Goal: Task Accomplishment & Management: Complete application form

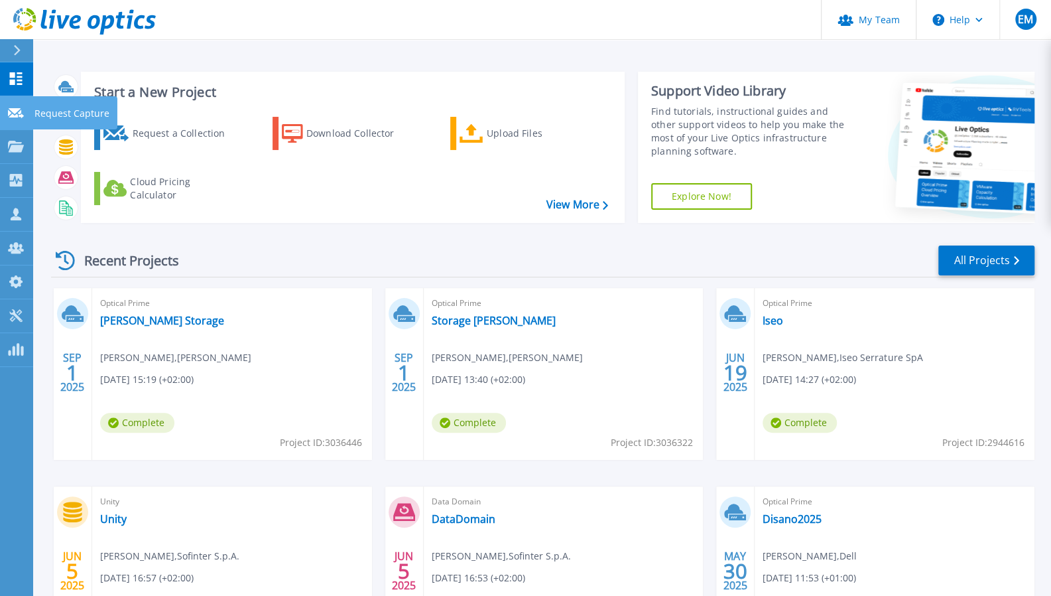
click at [12, 115] on icon at bounding box center [16, 113] width 16 height 10
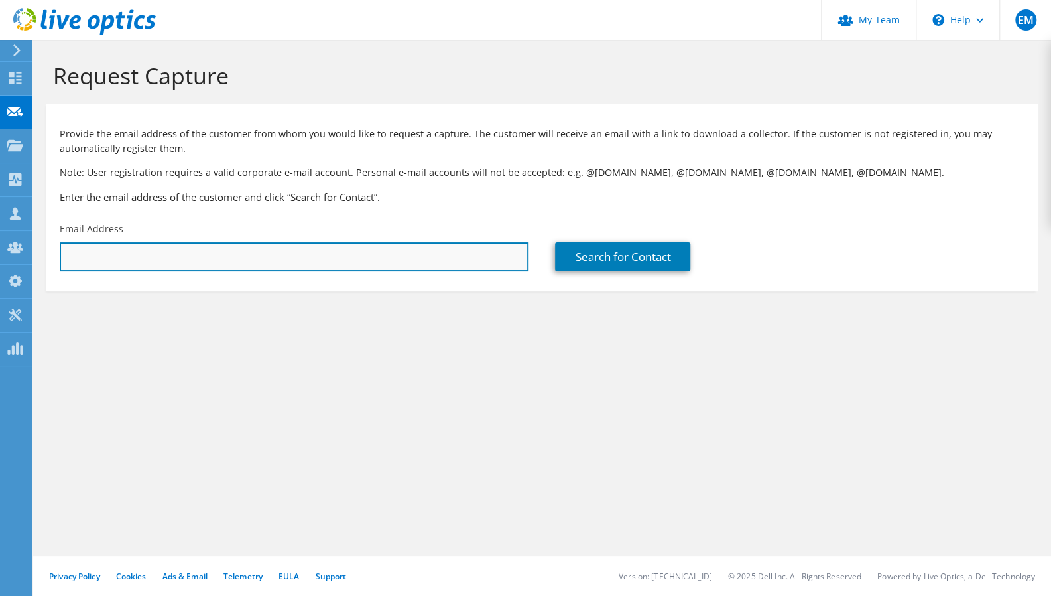
click at [131, 251] on input "text" at bounding box center [294, 256] width 469 height 29
paste input "a.verde@cemegroup.com"
type input "a.verde@cemegroup.com"
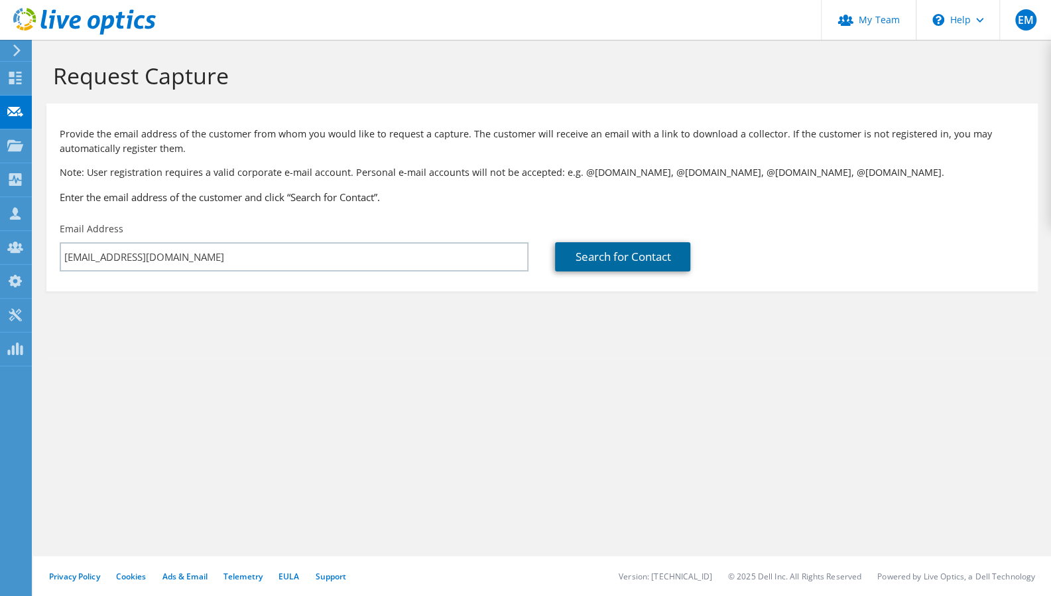
click at [653, 255] on link "Search for Contact" at bounding box center [622, 256] width 135 height 29
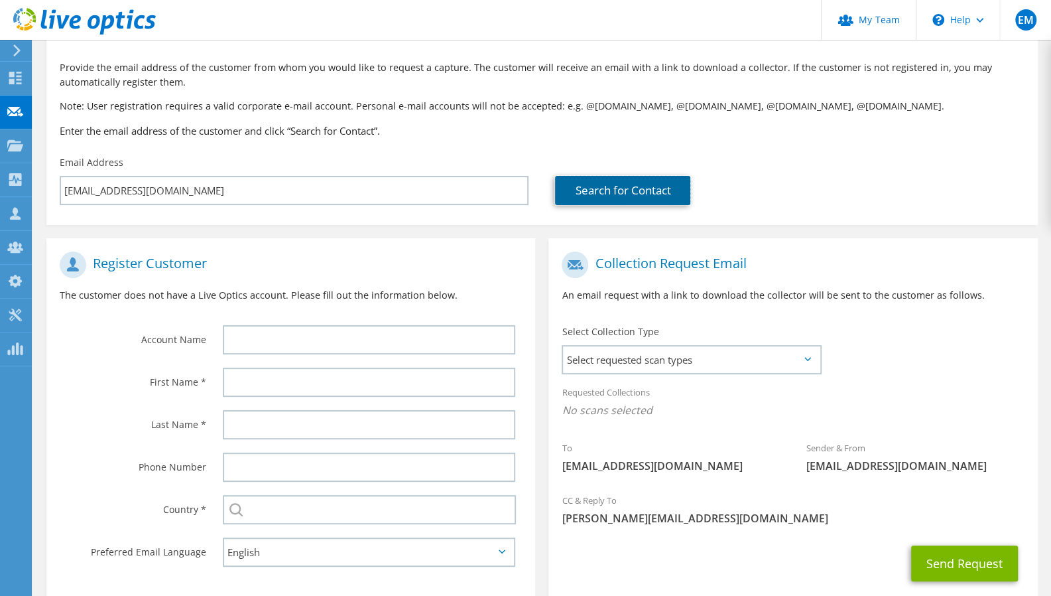
scroll to position [133, 0]
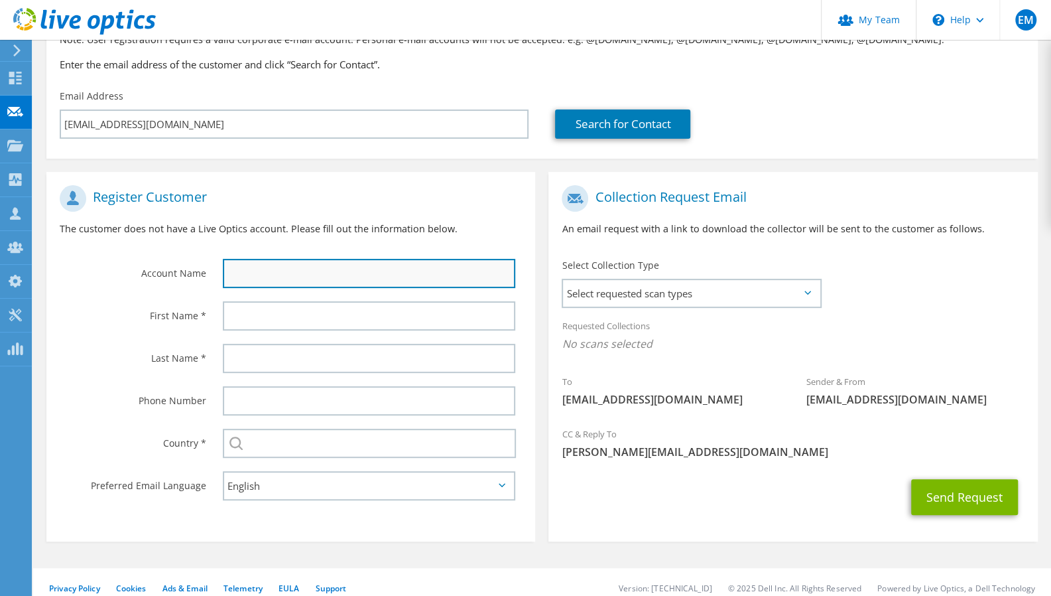
click at [239, 277] on input "text" at bounding box center [369, 273] width 293 height 29
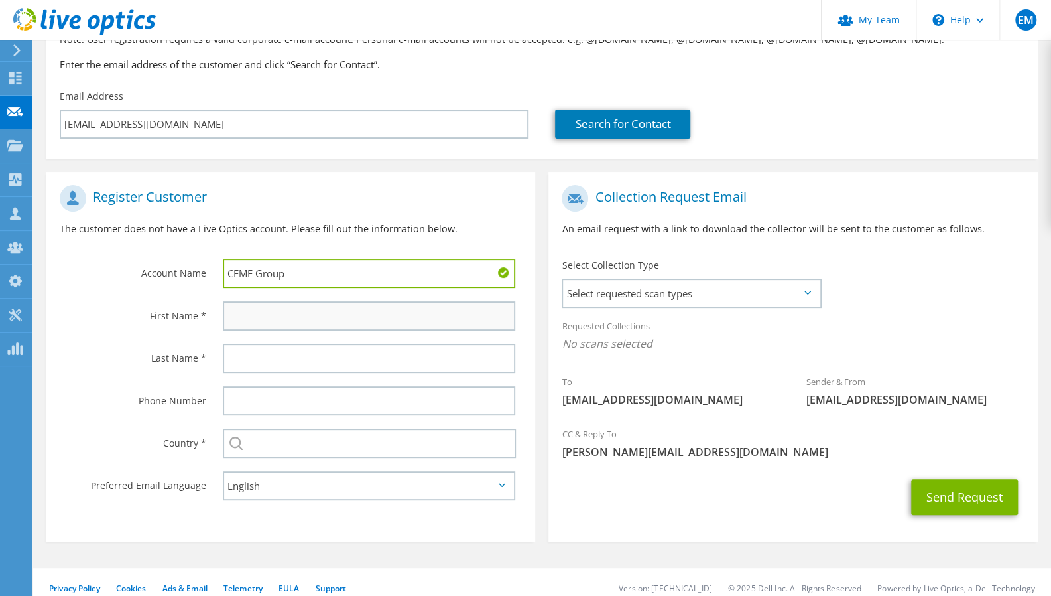
type input "CEME Group"
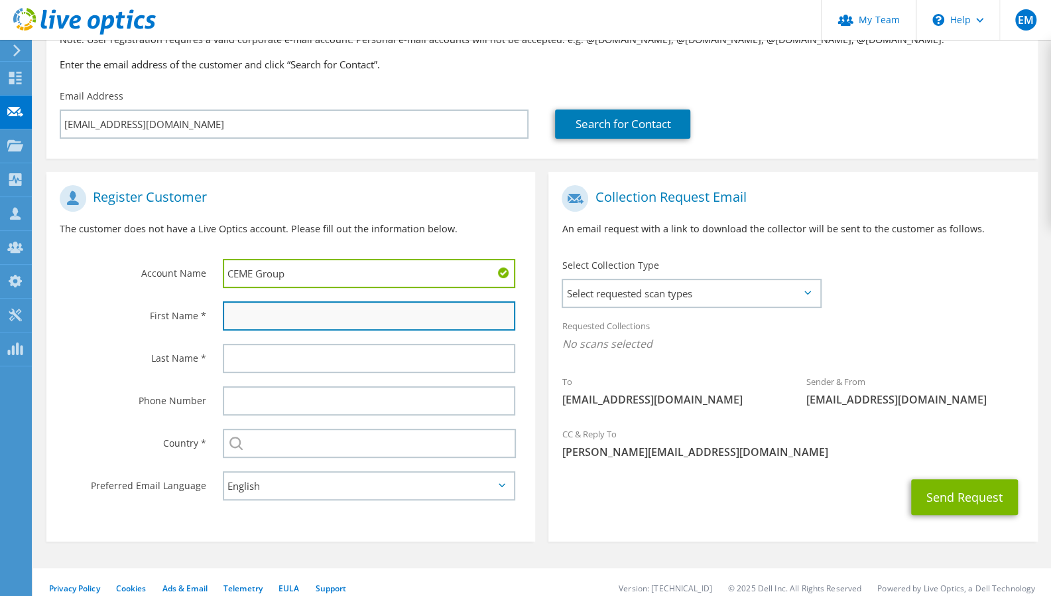
click at [253, 311] on input "text" at bounding box center [369, 315] width 293 height 29
type input "Andrea"
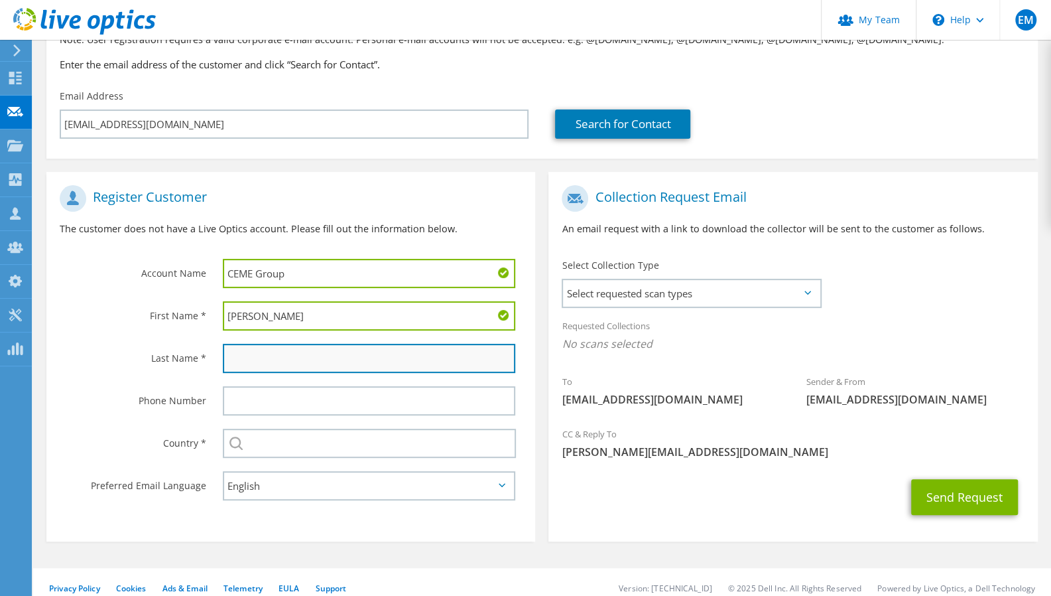
click at [246, 361] on input "text" at bounding box center [369, 358] width 293 height 29
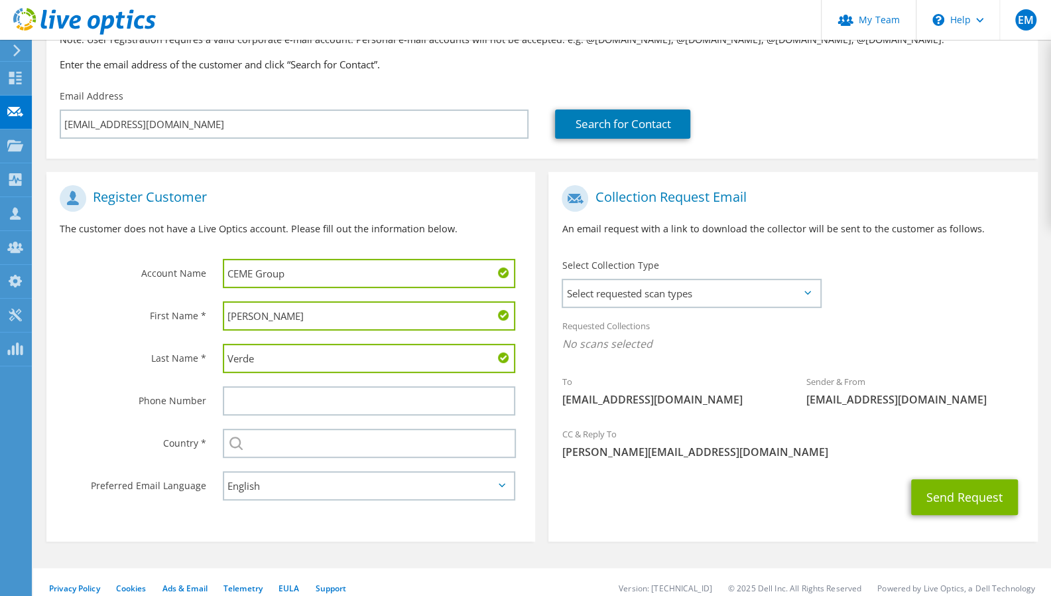
type input "Verde"
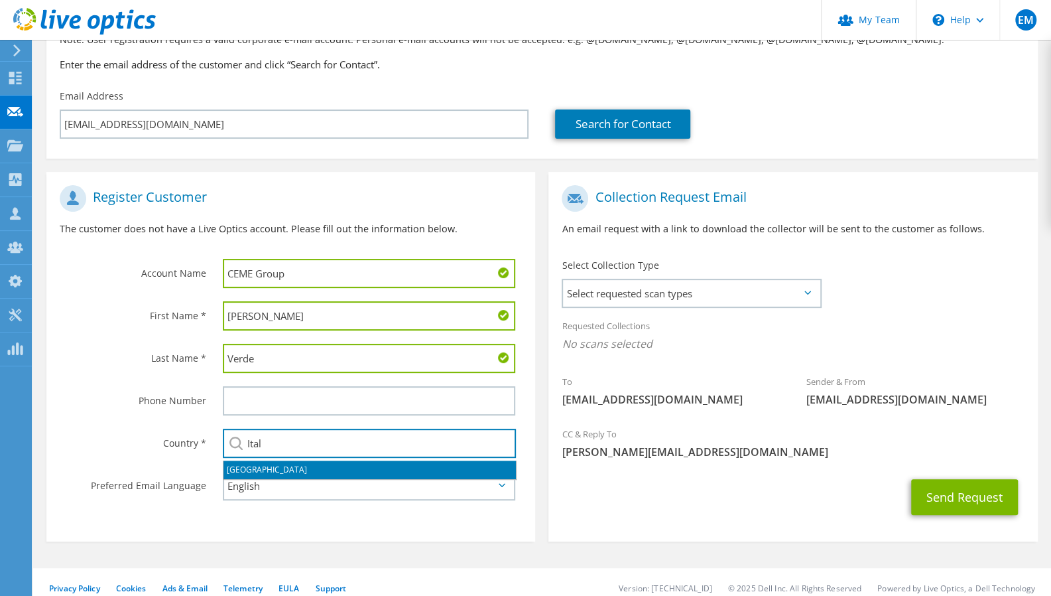
click at [231, 469] on li "[GEOGRAPHIC_DATA]" at bounding box center [370, 469] width 292 height 19
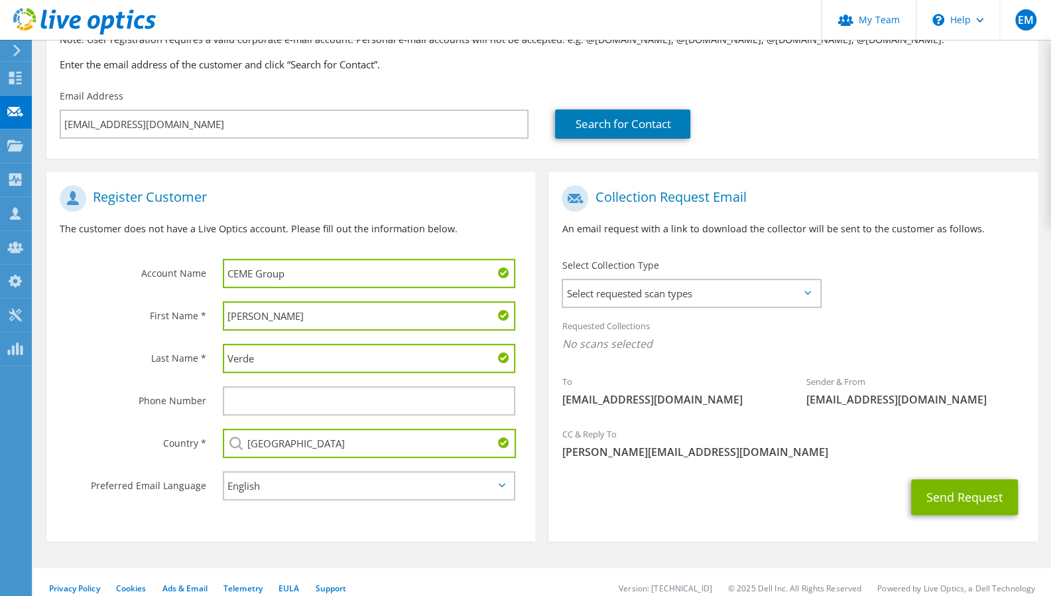
type input "[GEOGRAPHIC_DATA]"
click at [168, 515] on section "Register Customer The customer does not have a Live Optics account. Please fill…" at bounding box center [290, 356] width 489 height 369
click at [652, 294] on span "Select requested scan types" at bounding box center [691, 293] width 256 height 27
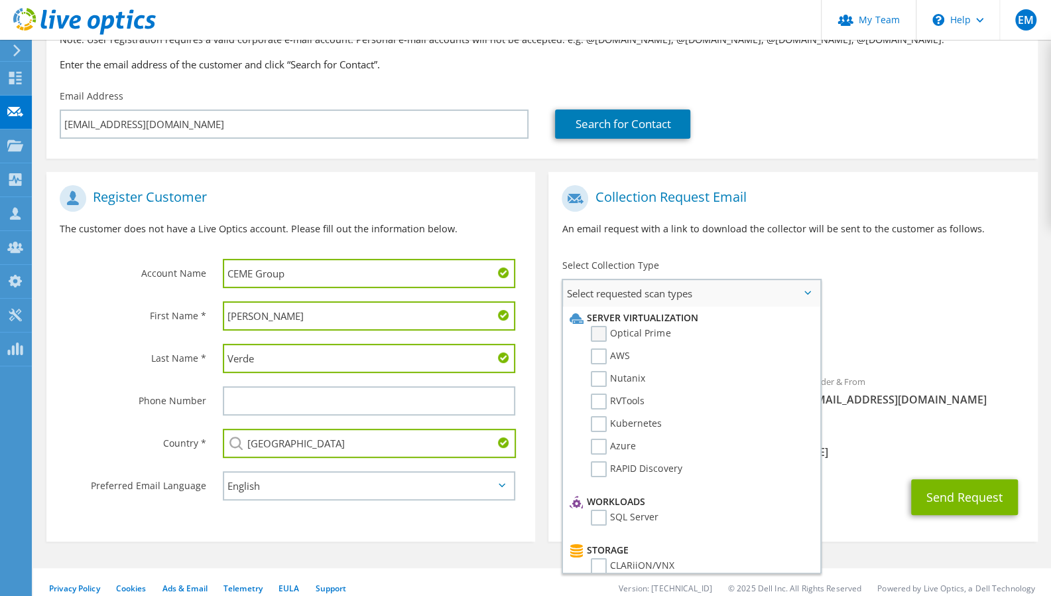
click at [600, 332] on label "Optical Prime" at bounding box center [631, 334] width 80 height 16
click at [0, 0] on input "Optical Prime" at bounding box center [0, 0] width 0 height 0
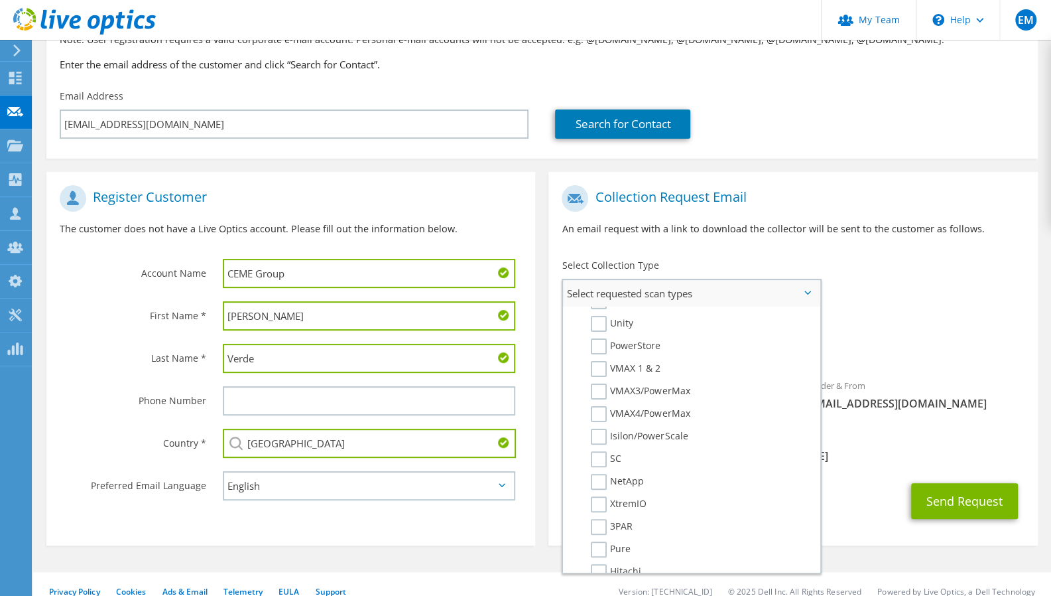
scroll to position [265, 0]
click at [866, 298] on div "To a.verde@cemegroup.com Sender & From liveoptics@liveoptics.com" at bounding box center [792, 300] width 489 height 245
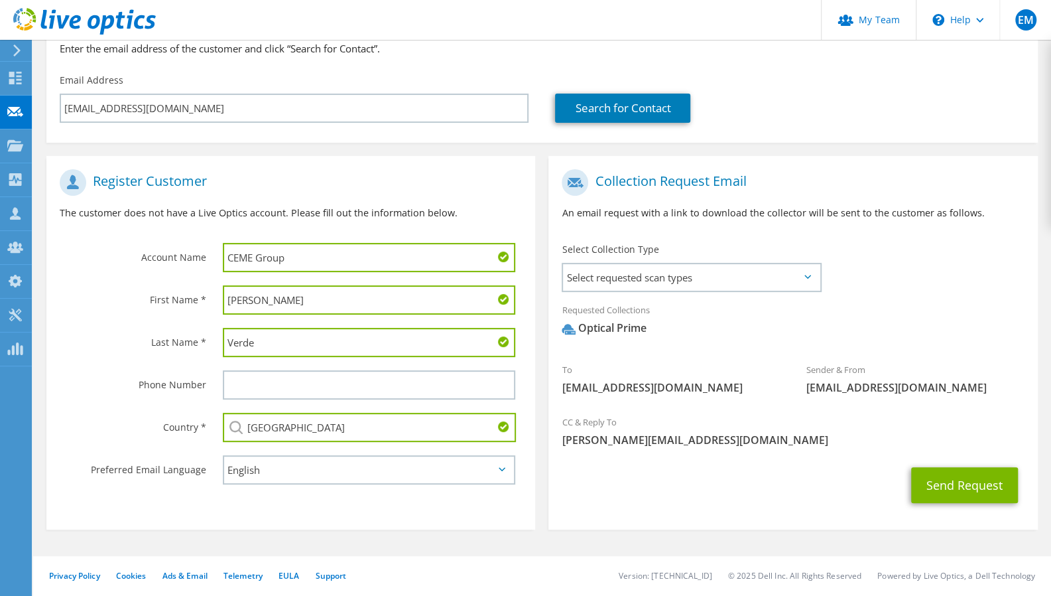
scroll to position [149, 0]
click at [948, 481] on button "Send Request" at bounding box center [964, 485] width 107 height 36
